Goal: Information Seeking & Learning: Learn about a topic

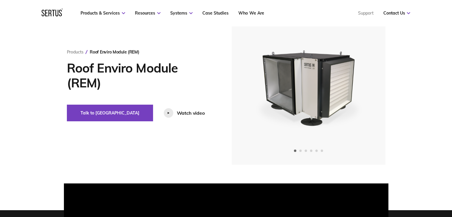
scroll to position [30, 0]
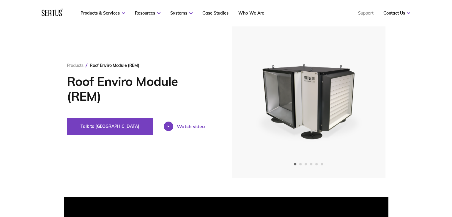
click at [168, 126] on icon at bounding box center [169, 126] width 2 height 2
click at [164, 128] on div at bounding box center [169, 127] width 10 height 10
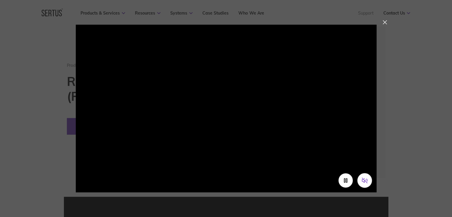
click at [367, 183] on button "Unmute video" at bounding box center [364, 180] width 15 height 15
click at [347, 184] on button "Pause video" at bounding box center [345, 180] width 15 height 15
click at [384, 23] on div at bounding box center [385, 22] width 4 height 4
